Goal: Book appointment/travel/reservation

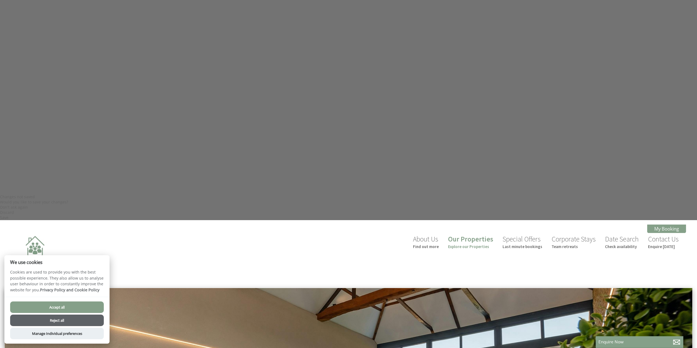
scroll to position [247, 0]
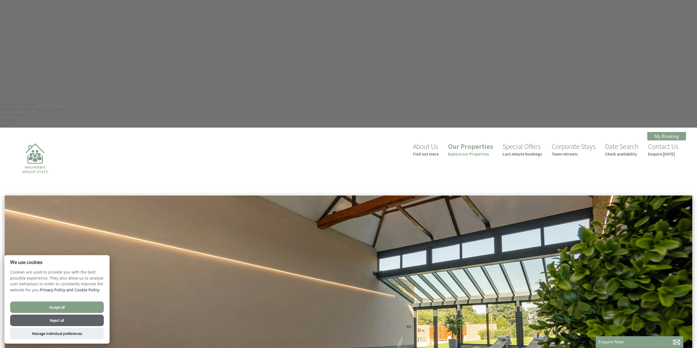
click at [75, 306] on button "Accept all" at bounding box center [57, 308] width 94 height 12
checkbox input "true"
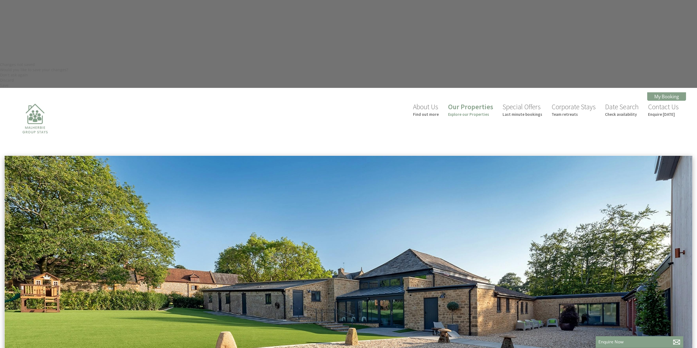
scroll to position [296, 0]
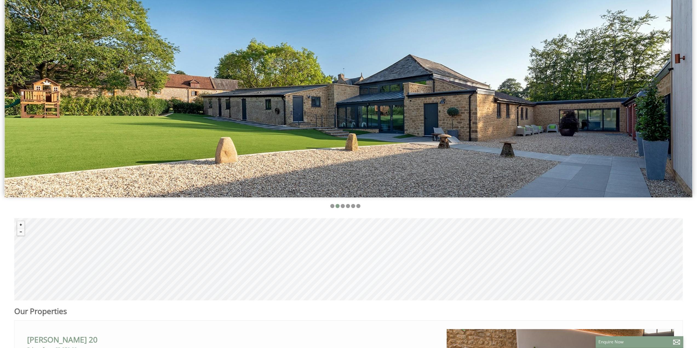
scroll to position [488, 0]
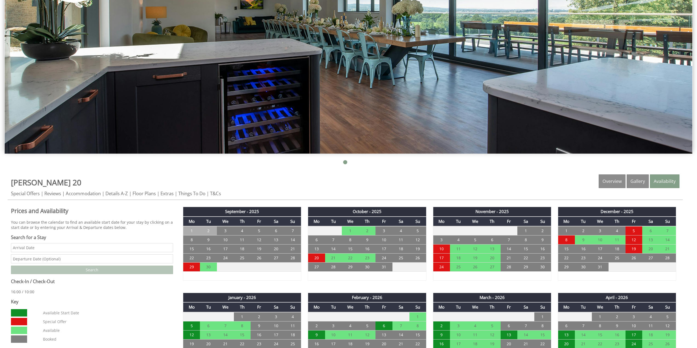
scroll to position [247, 0]
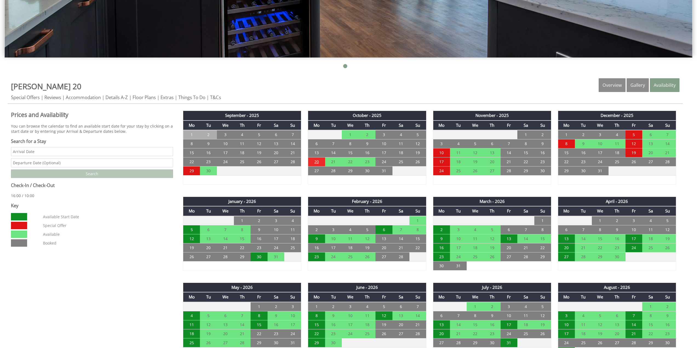
click at [317, 161] on td "20" at bounding box center [316, 161] width 17 height 9
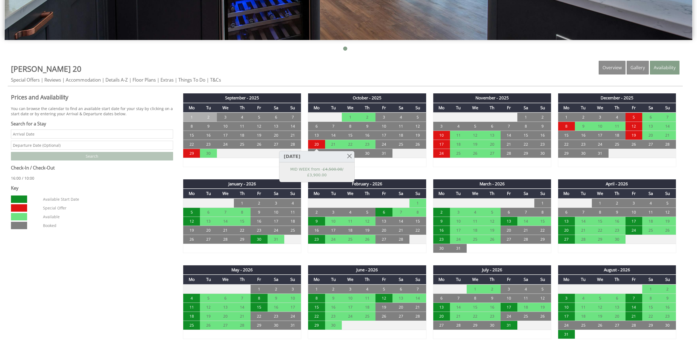
scroll to position [274, 0]
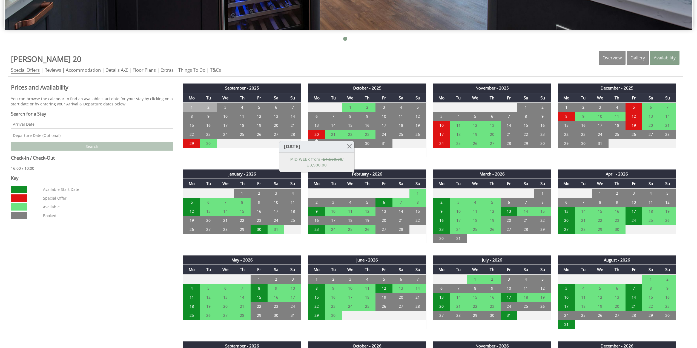
click at [18, 70] on link "Special Offers" at bounding box center [25, 70] width 29 height 7
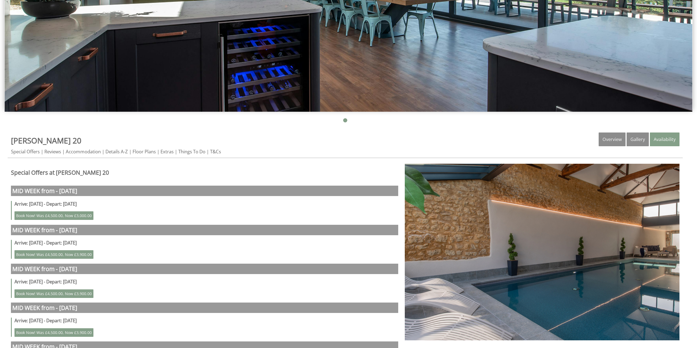
scroll to position [164, 0]
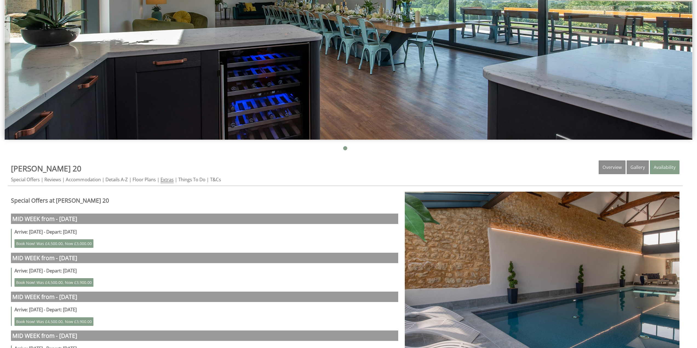
click at [174, 179] on link "Extras" at bounding box center [167, 179] width 13 height 7
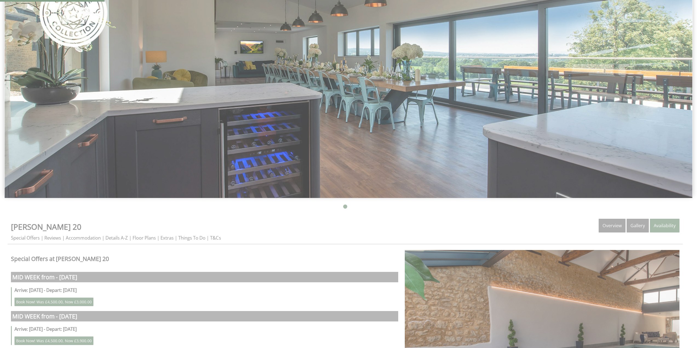
scroll to position [55, 0]
